Goal: Obtain resource: Download file/media

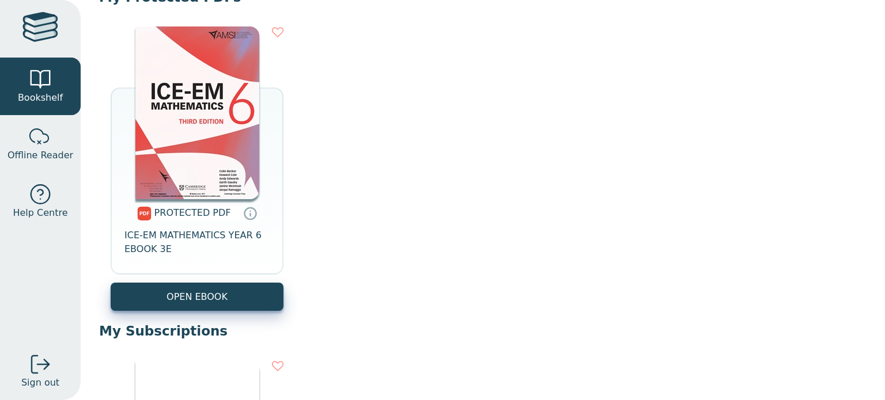
scroll to position [461, 0]
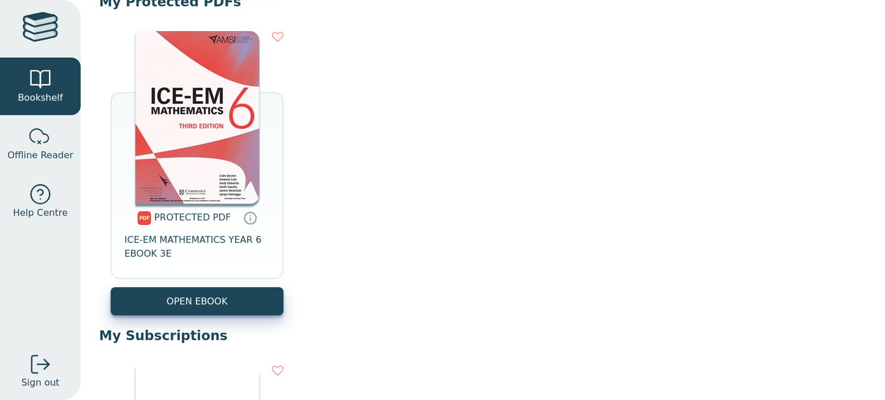
drag, startPoint x: 228, startPoint y: 236, endPoint x: 180, endPoint y: 219, distance: 51.0
click at [180, 219] on span "PROTECTED PDF" at bounding box center [192, 217] width 77 height 11
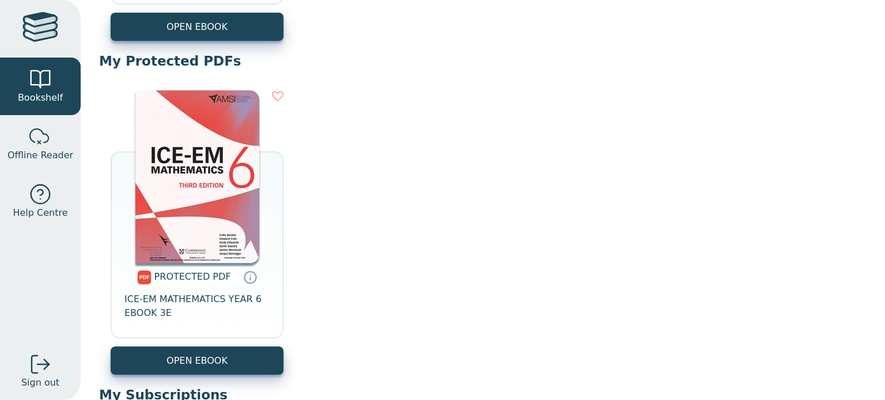
scroll to position [403, 0]
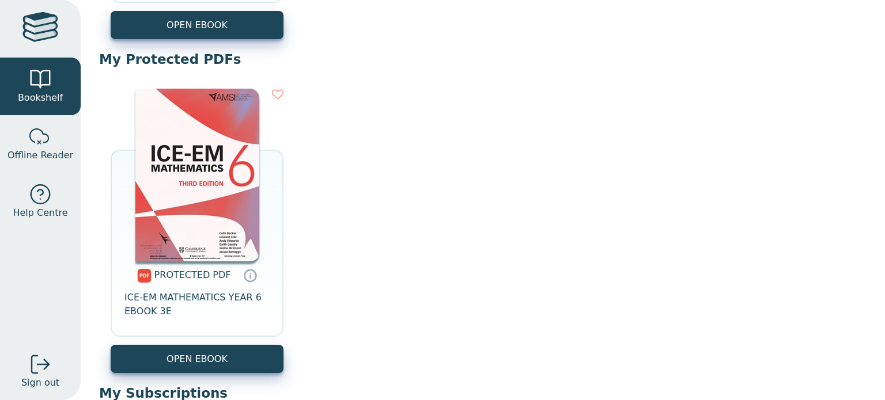
click at [175, 182] on img at bounding box center [197, 175] width 124 height 173
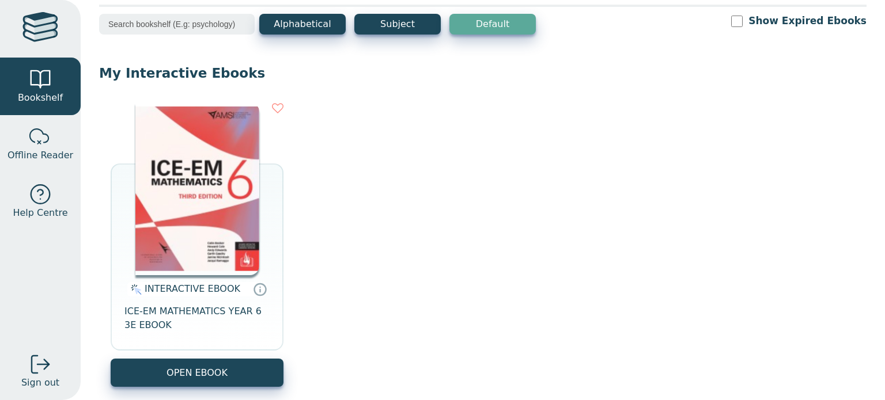
scroll to position [58, 0]
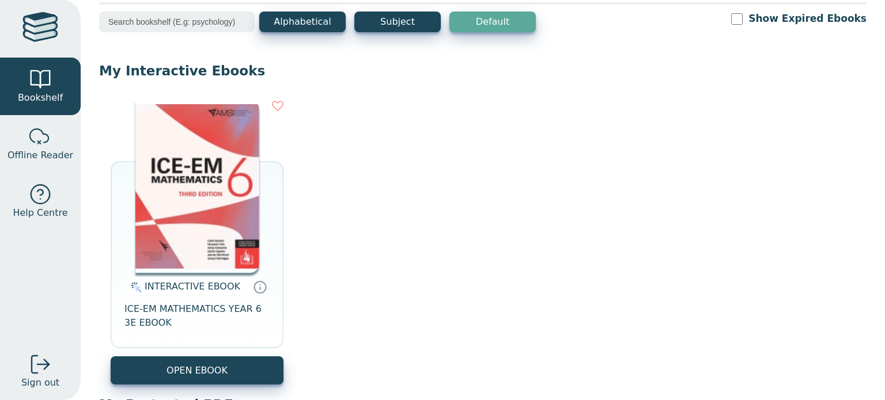
click at [210, 232] on img at bounding box center [197, 186] width 124 height 173
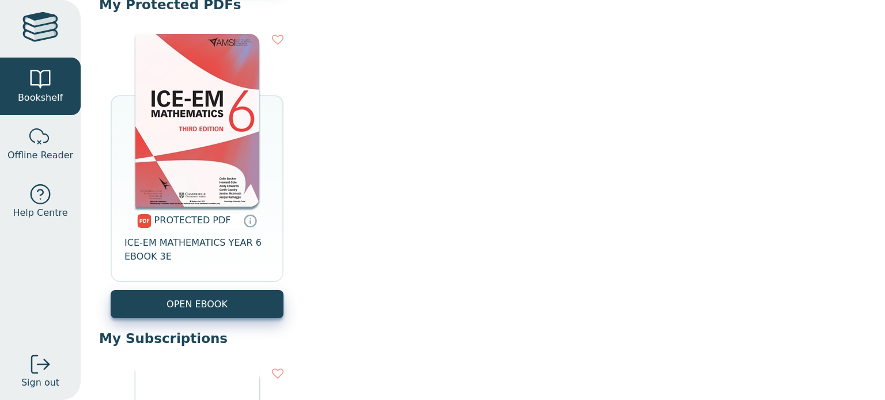
scroll to position [461, 0]
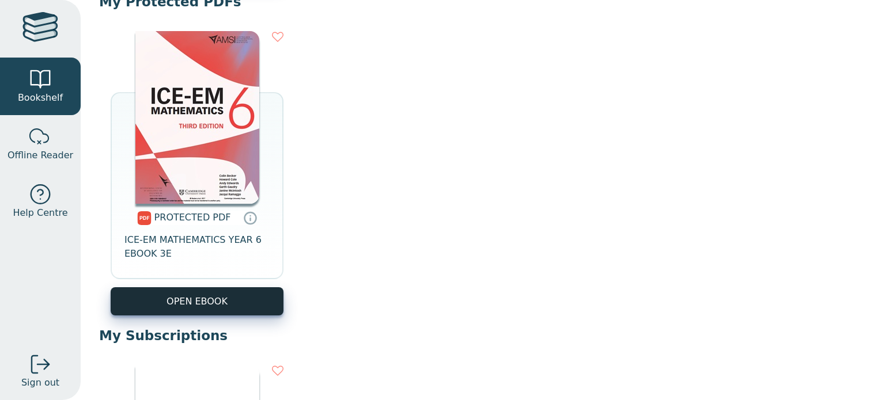
click at [203, 311] on link "OPEN EBOOK" at bounding box center [197, 301] width 173 height 28
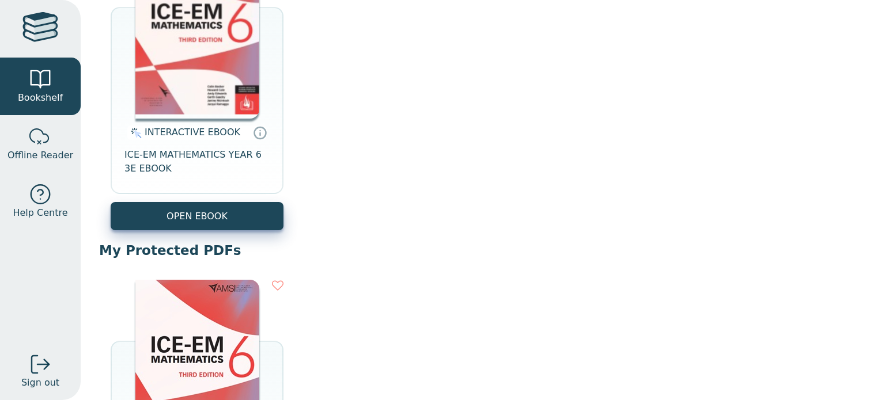
scroll to position [173, 0]
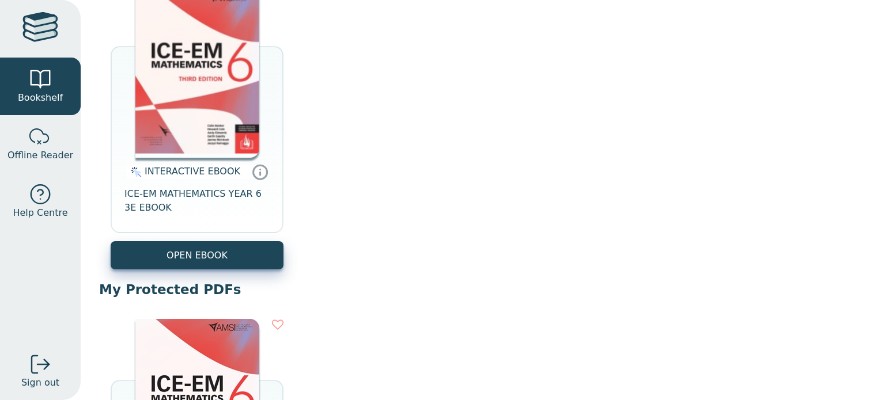
click at [253, 168] on icon at bounding box center [260, 172] width 14 height 14
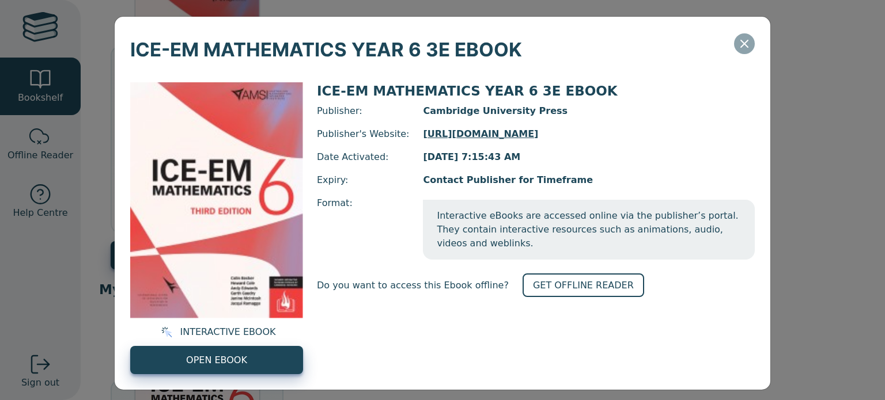
click at [740, 50] on icon "Close" at bounding box center [744, 44] width 14 height 14
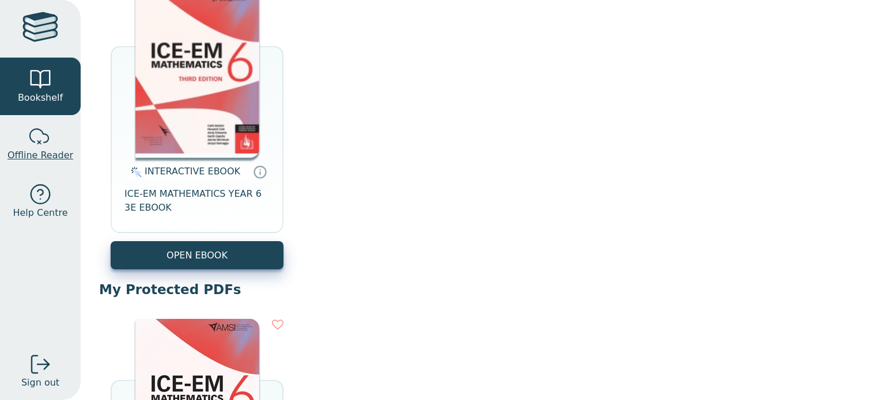
click at [24, 145] on link "Offline Reader" at bounding box center [40, 144] width 81 height 58
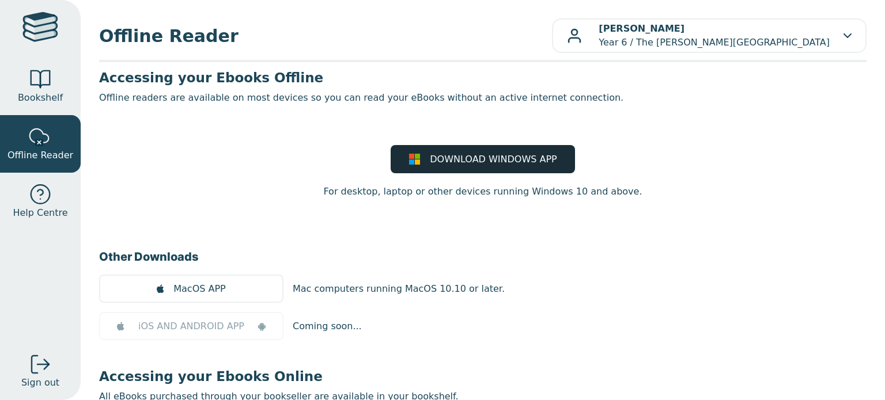
click at [433, 161] on span "DOWNLOAD WINDOWS APP" at bounding box center [493, 160] width 127 height 14
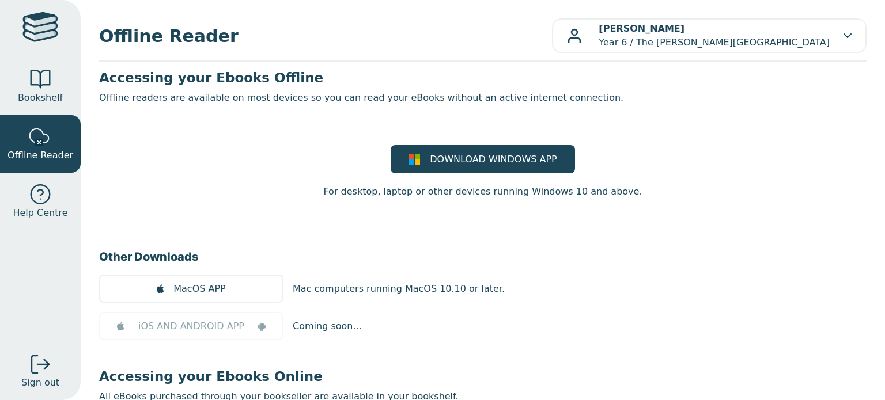
click at [806, 122] on main1 "Accessing your Ebooks Offline Offline readers are available on most devices so …" at bounding box center [482, 266] width 767 height 395
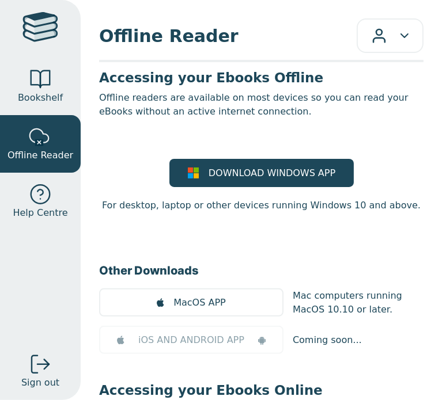
click at [289, 128] on main1 "Accessing your Ebooks Offline Offline readers are available on most devices so …" at bounding box center [261, 294] width 324 height 450
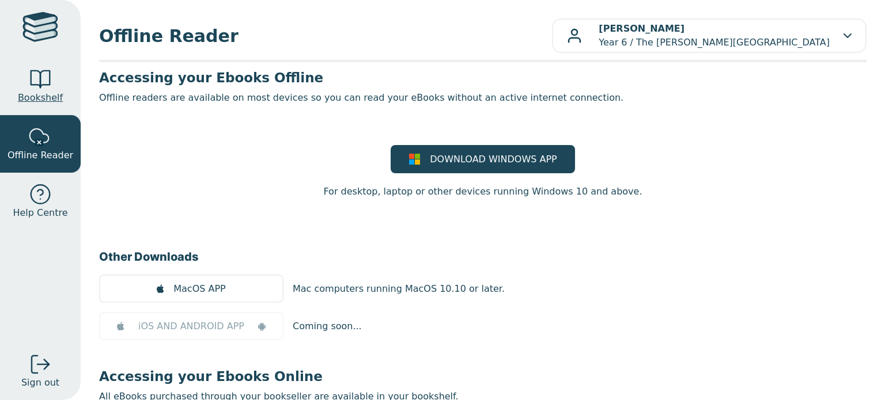
click at [44, 102] on span "Bookshelf" at bounding box center [40, 98] width 45 height 14
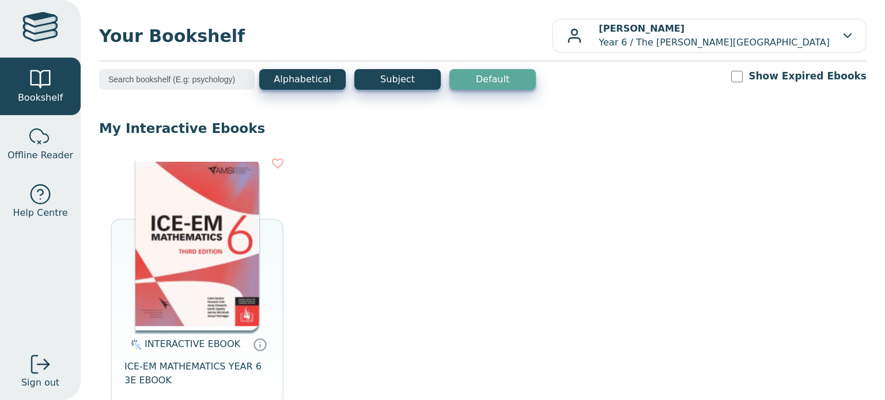
scroll to position [173, 0]
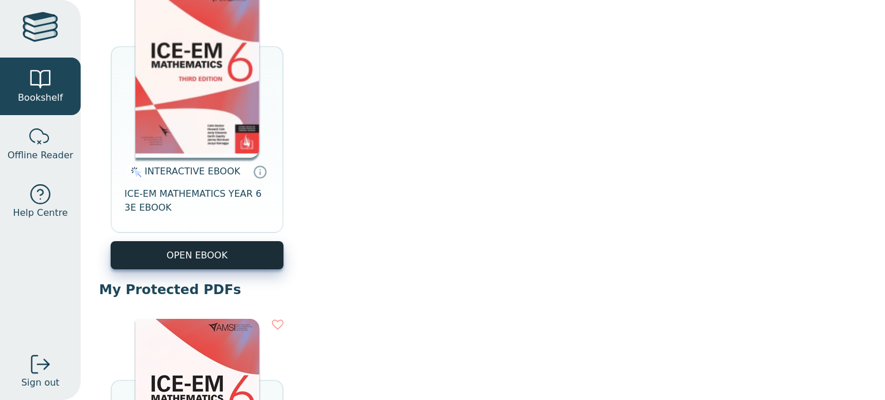
click at [221, 251] on button "OPEN EBOOK" at bounding box center [197, 255] width 173 height 28
